Goal: Information Seeking & Learning: Learn about a topic

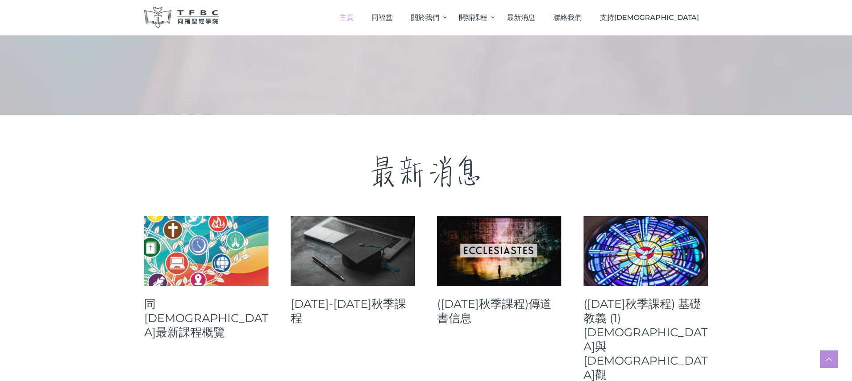
scroll to position [226, 0]
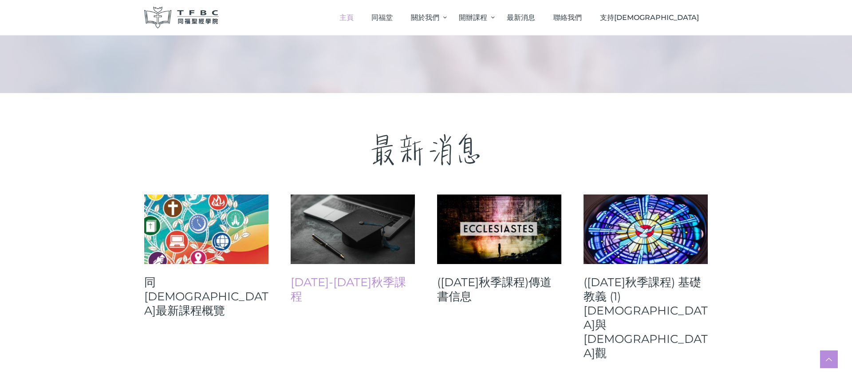
click at [357, 283] on link "[DATE]-[DATE]秋季課程" at bounding box center [353, 289] width 124 height 28
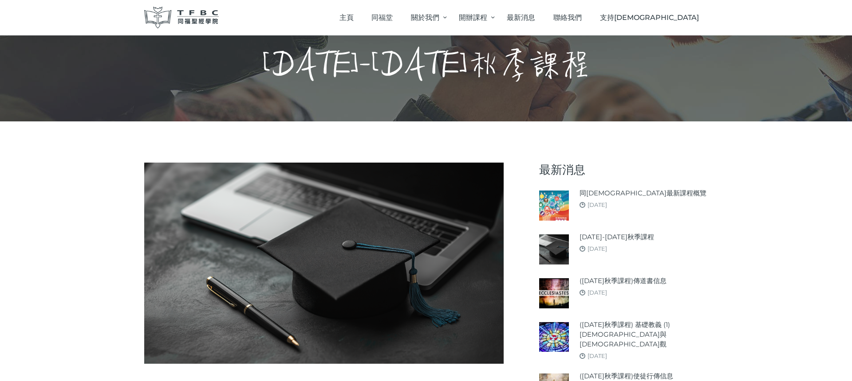
scroll to position [33, 0]
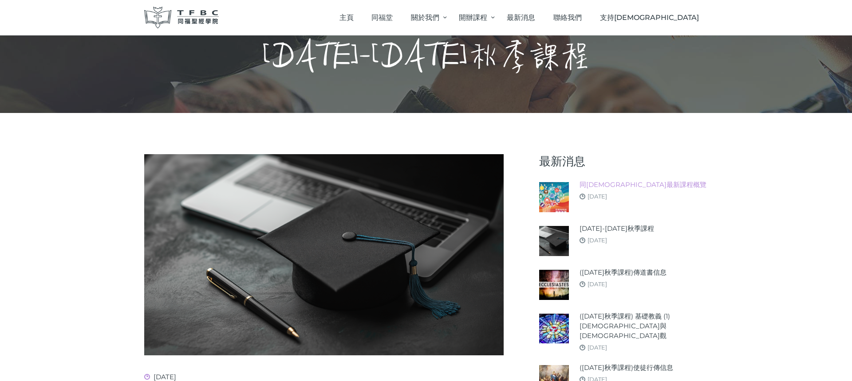
click at [628, 187] on link "同[DEMOGRAPHIC_DATA]最新課程概覽" at bounding box center [642, 185] width 127 height 10
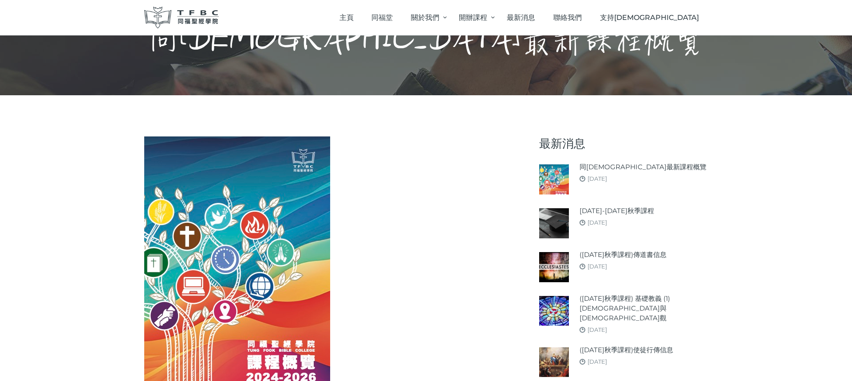
scroll to position [37, 0]
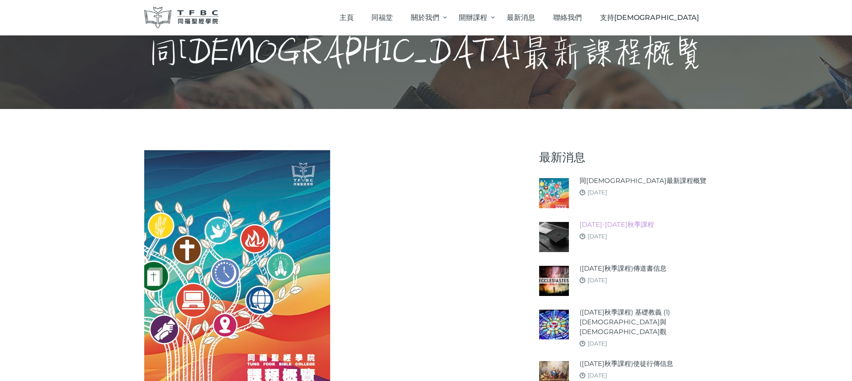
click at [616, 228] on link "[DATE]-[DATE]秋季課程" at bounding box center [616, 225] width 75 height 10
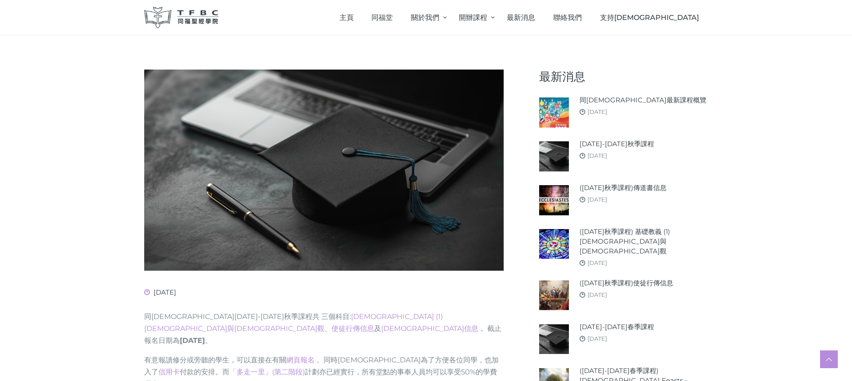
scroll to position [103, 0]
